Goal: Check status: Check status

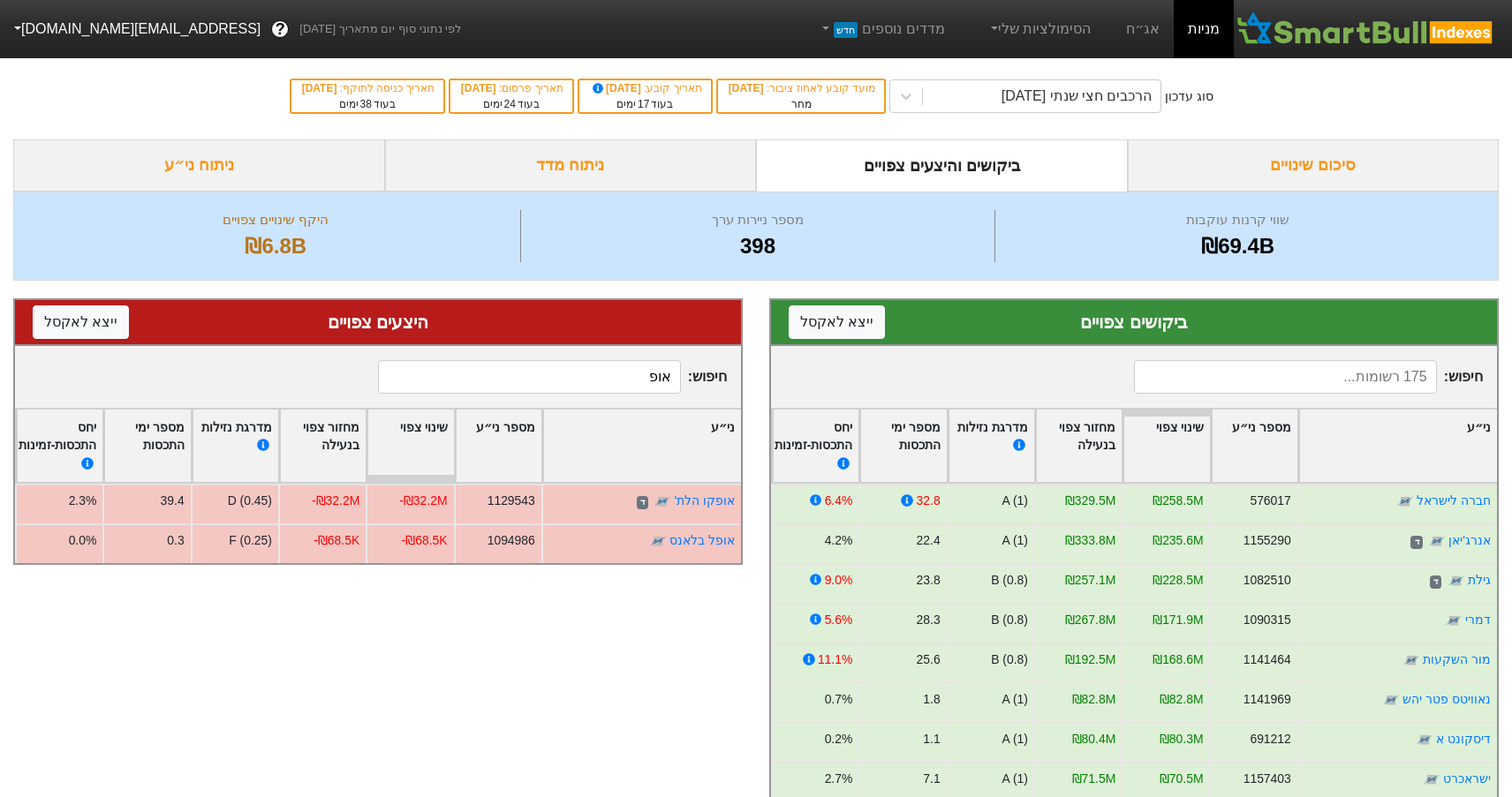
click at [981, 165] on div "ביקושים והיצעים צפויים" at bounding box center [942, 166] width 372 height 52
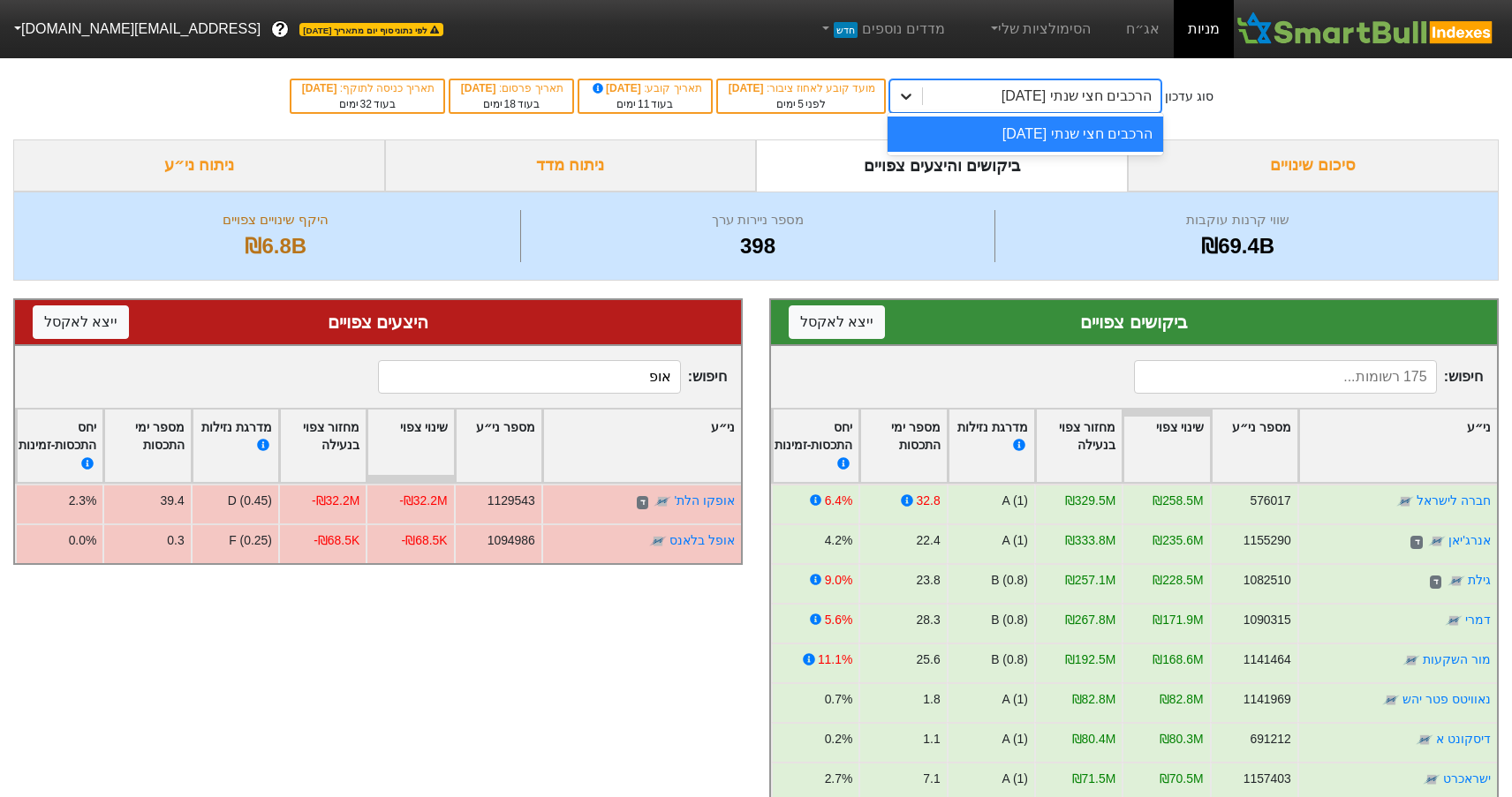
click at [915, 97] on icon at bounding box center [906, 96] width 17 height 17
click at [1024, 132] on div "הרכבים חצי שנתי [DATE]" at bounding box center [1026, 134] width 276 height 35
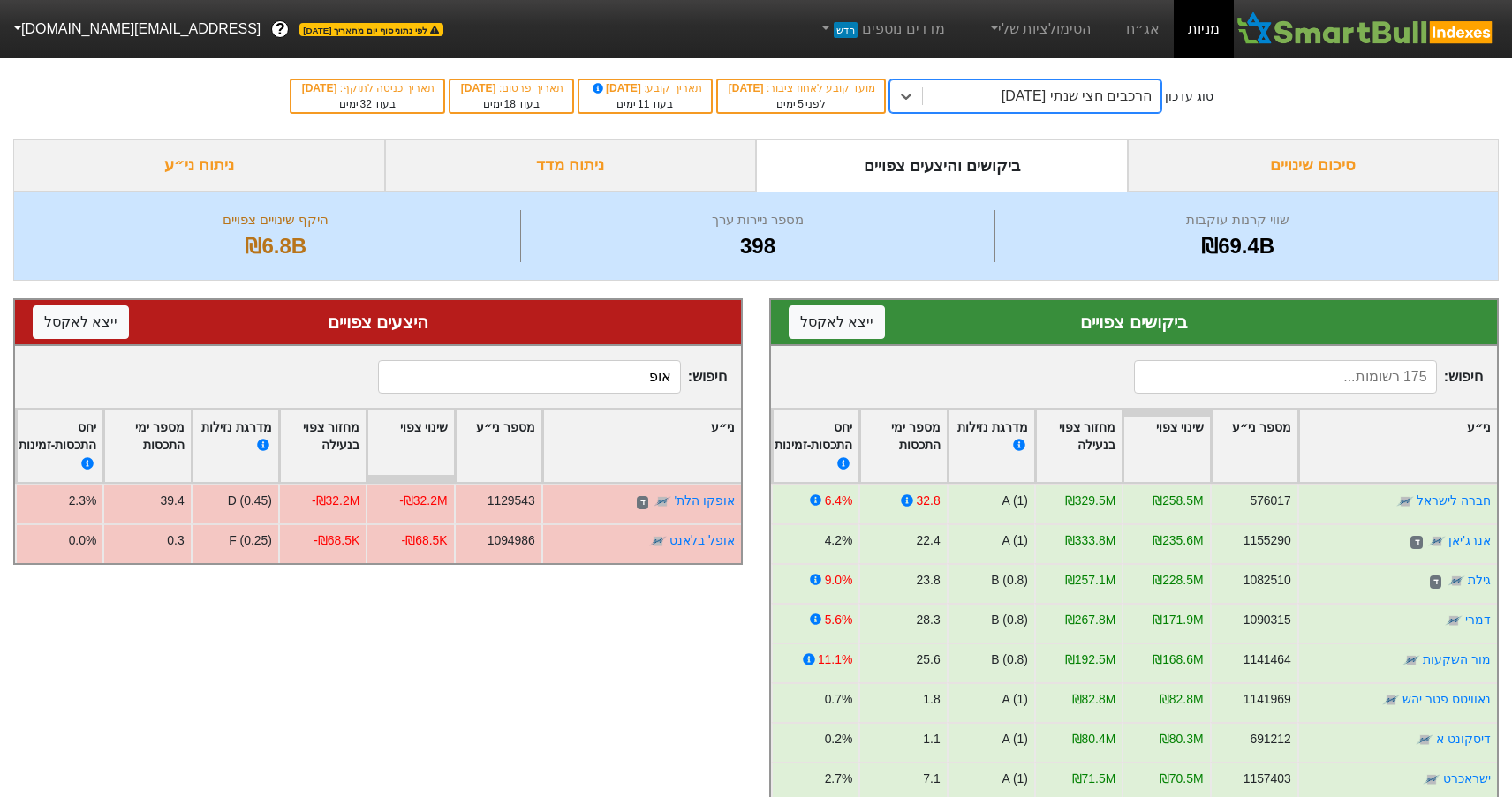
click at [1281, 163] on div "סיכום שינויים" at bounding box center [1314, 166] width 372 height 52
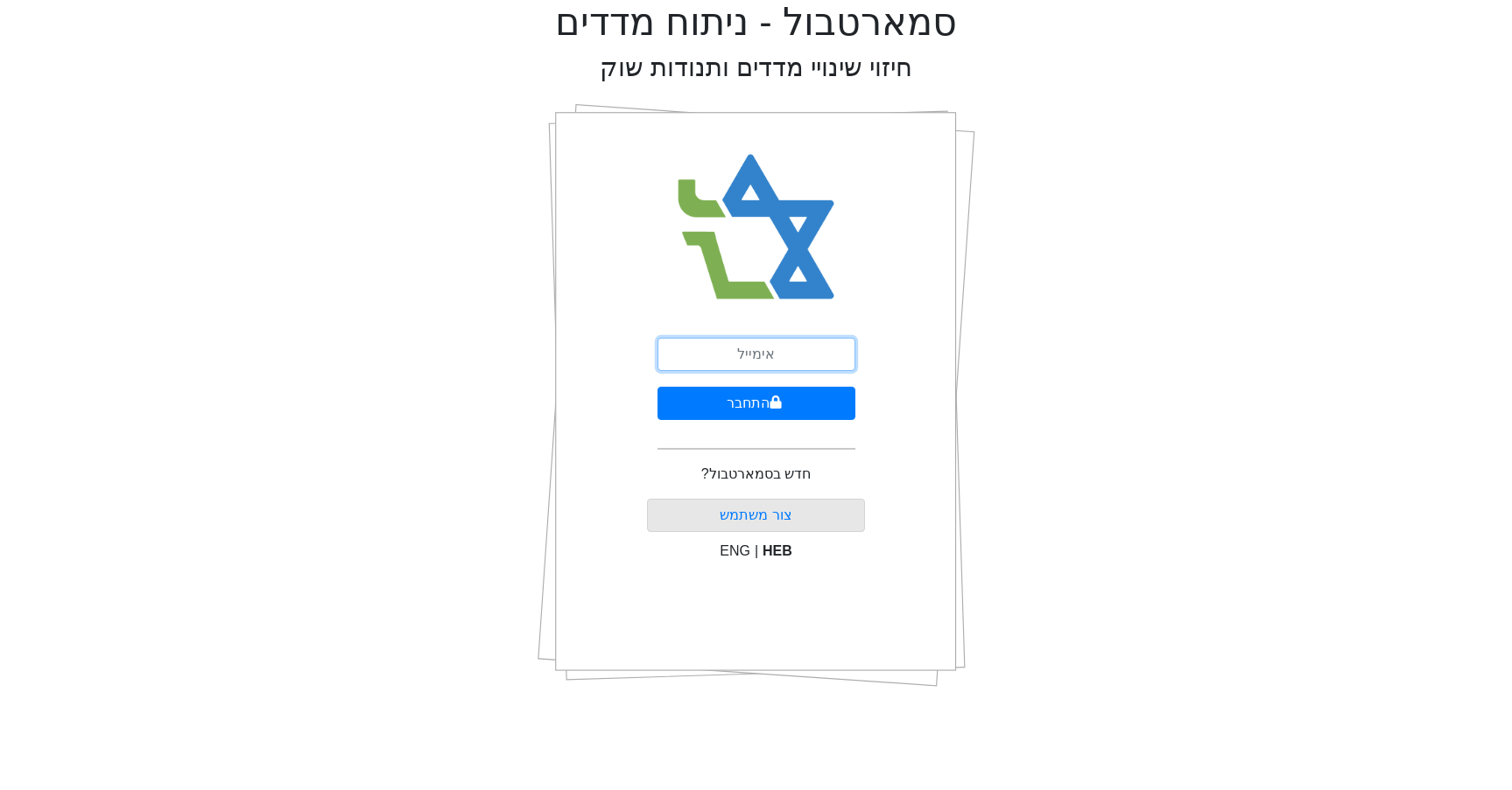
click at [765, 355] on input "email" at bounding box center [756, 354] width 198 height 33
type input "צ"
type input "[EMAIL_ADDRESS][DOMAIN_NAME]"
click at [790, 397] on button "התחבר" at bounding box center [756, 403] width 198 height 33
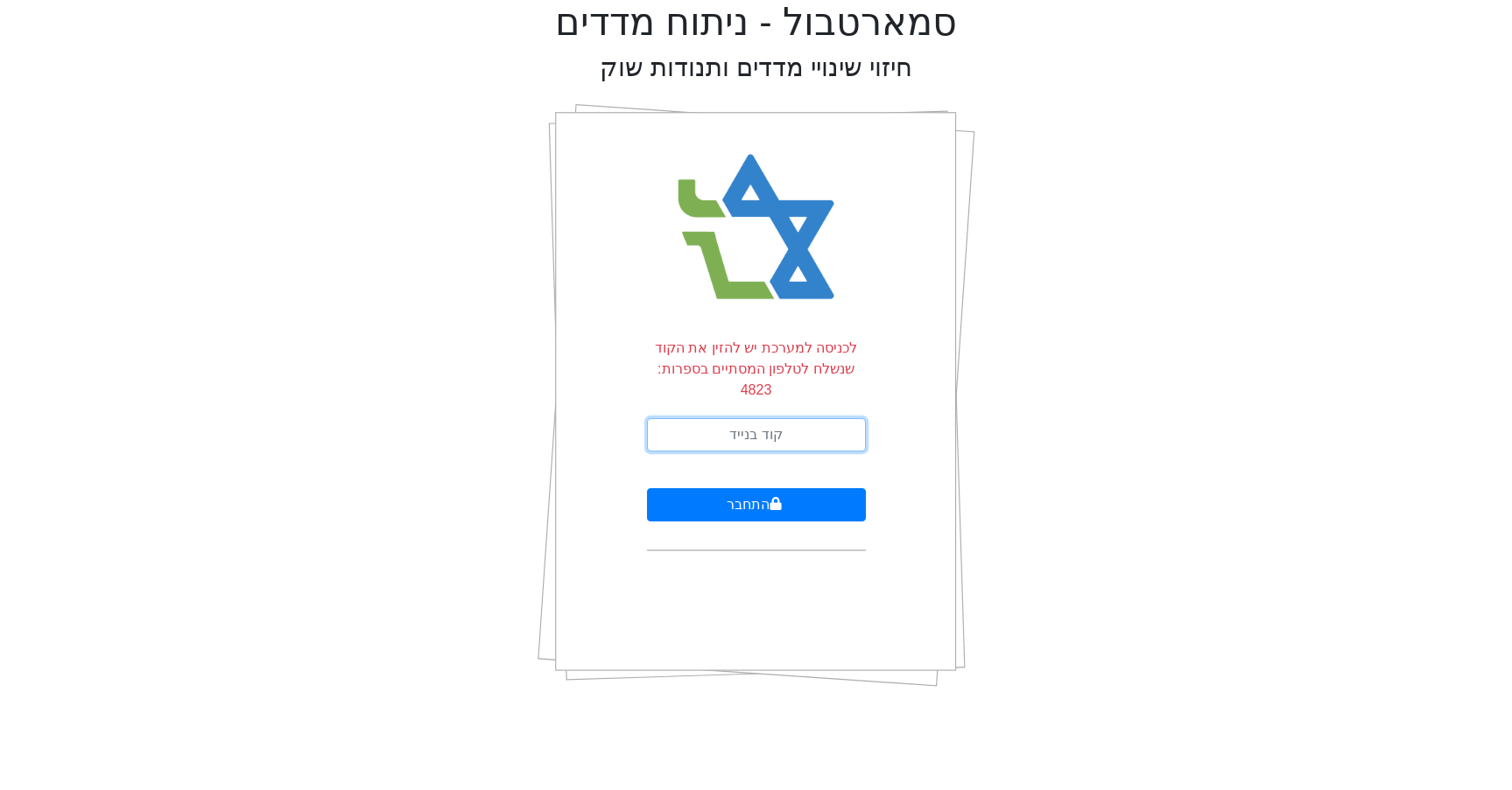
click at [784, 418] on input "text" at bounding box center [756, 434] width 219 height 33
type input "603656"
click at [647, 488] on button "התחבר" at bounding box center [756, 505] width 219 height 33
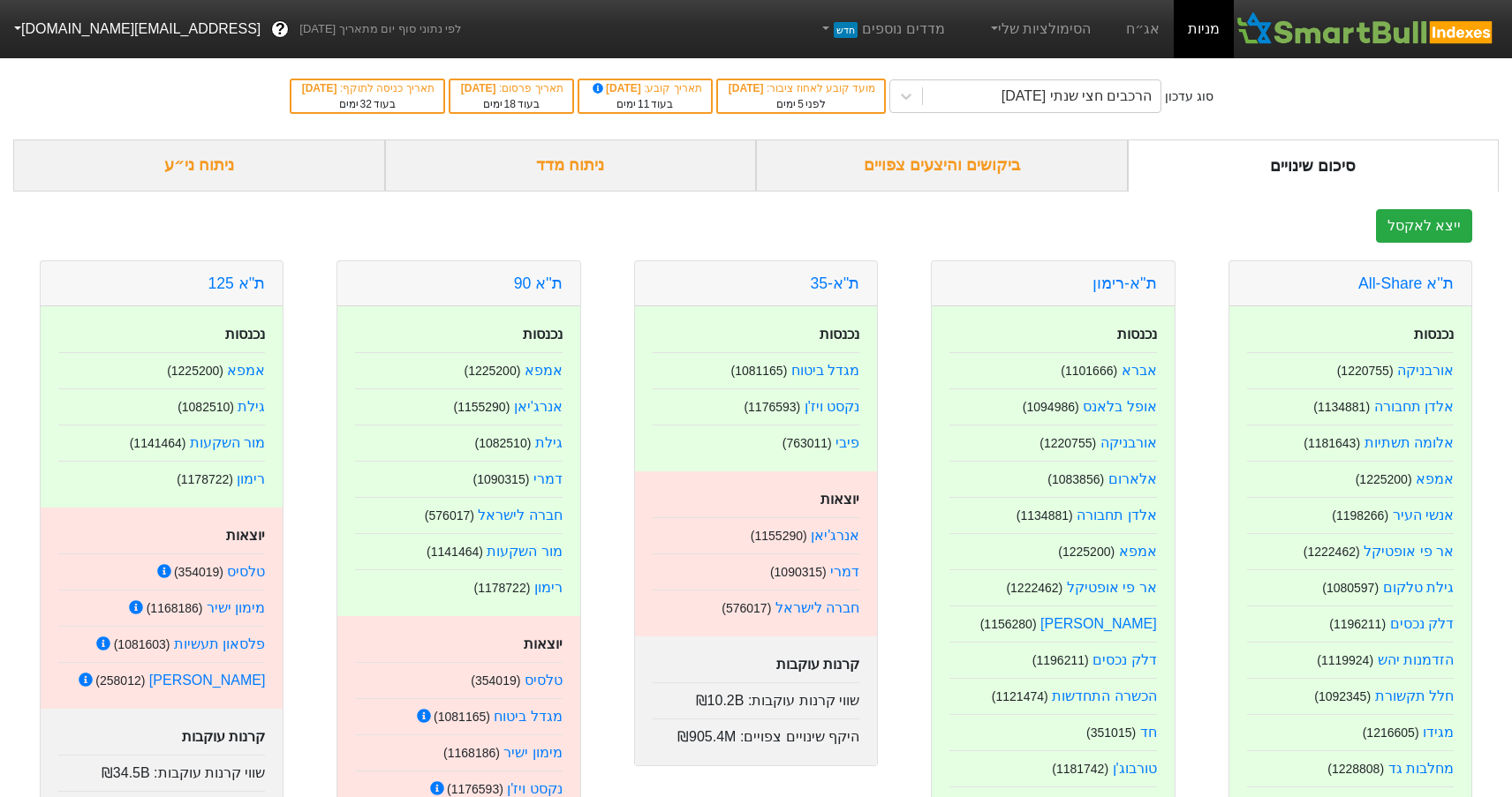
click at [943, 166] on div "ביקושים והיצעים צפויים" at bounding box center [942, 166] width 372 height 52
